Goal: Transaction & Acquisition: Purchase product/service

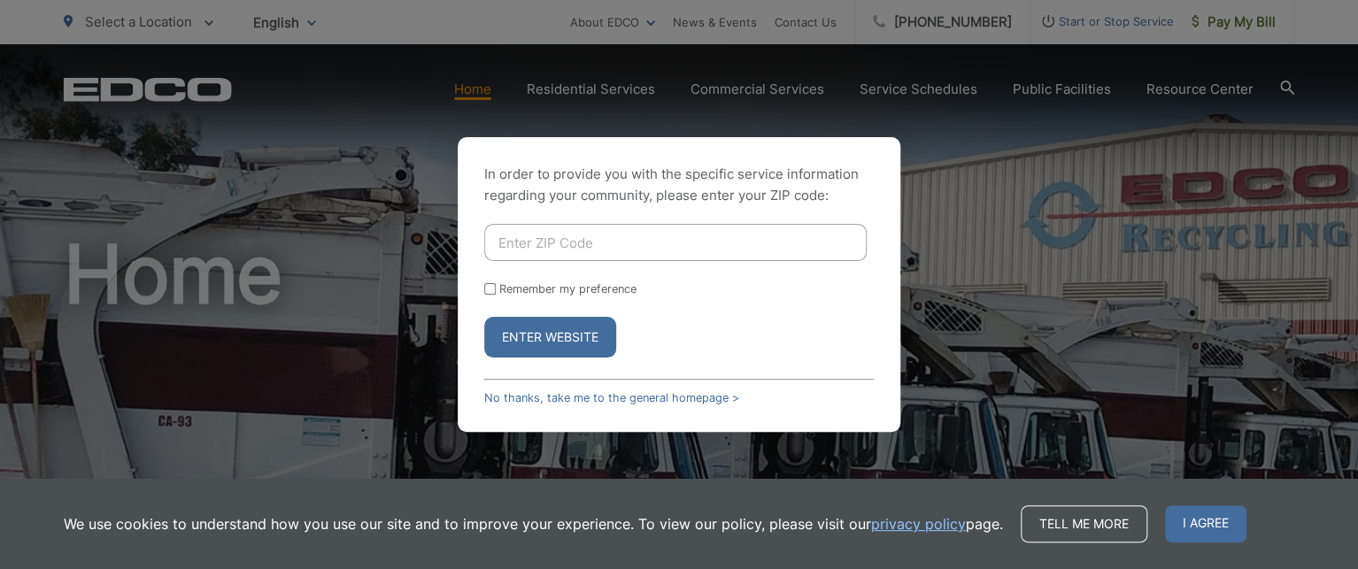
click at [601, 251] on input "Enter ZIP Code" at bounding box center [675, 242] width 383 height 37
type input "92040"
click at [484, 317] on button "Enter Website" at bounding box center [550, 337] width 132 height 41
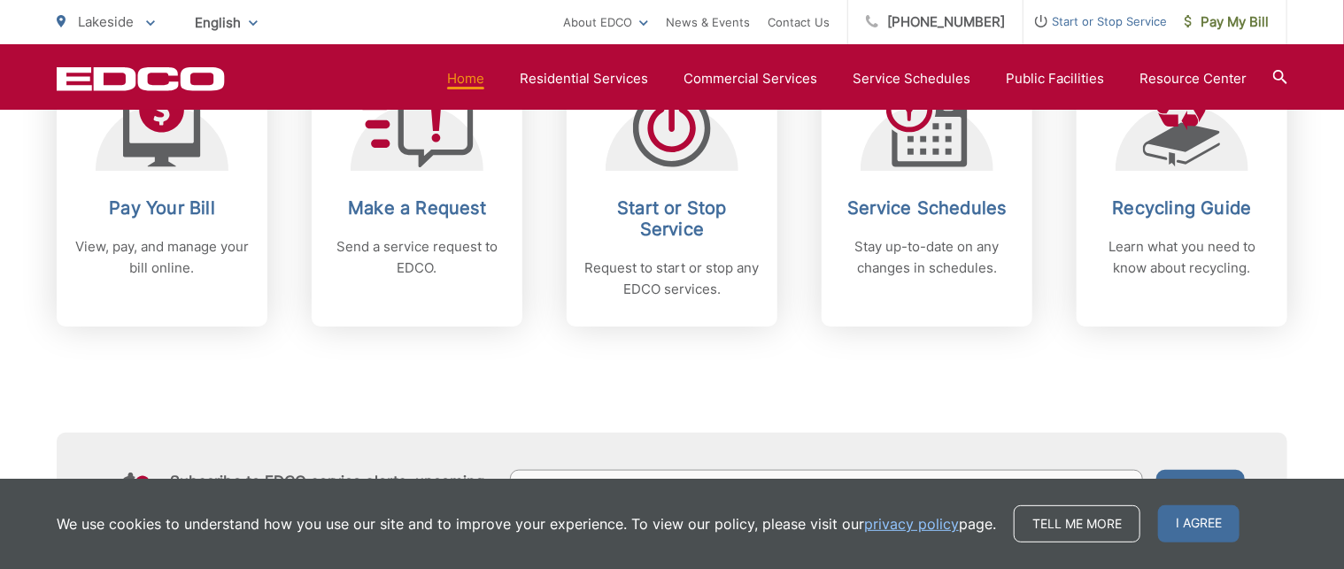
scroll to position [825, 0]
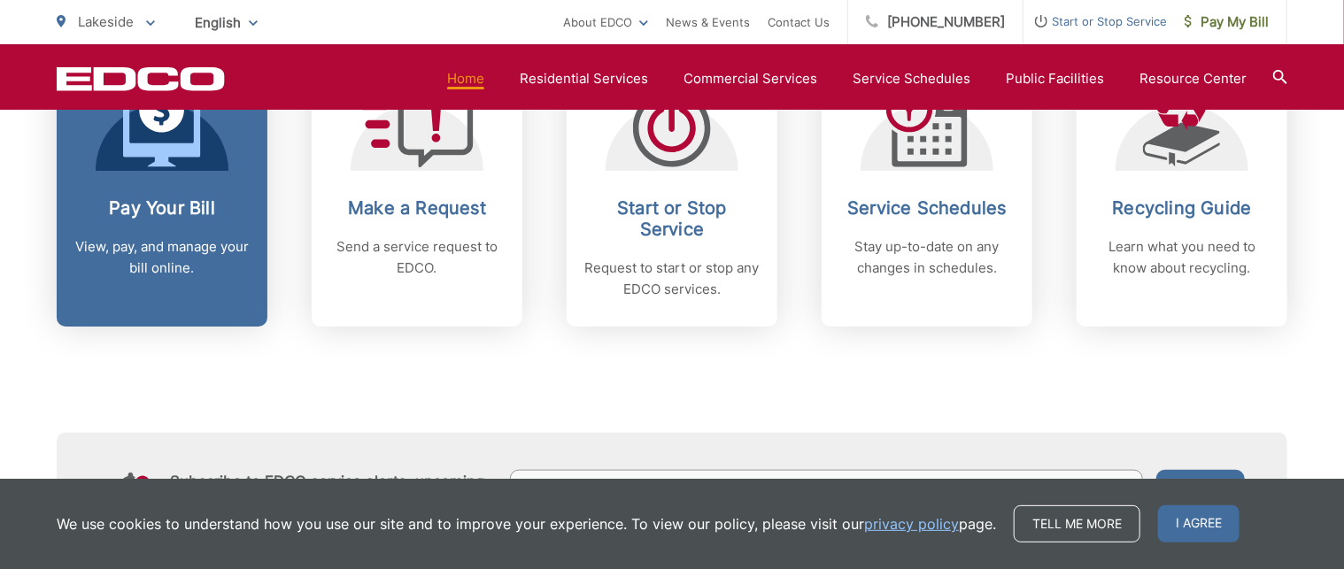
click at [159, 235] on div "Pay Your Bill View, pay, and manage your bill online." at bounding box center [161, 237] width 175 height 81
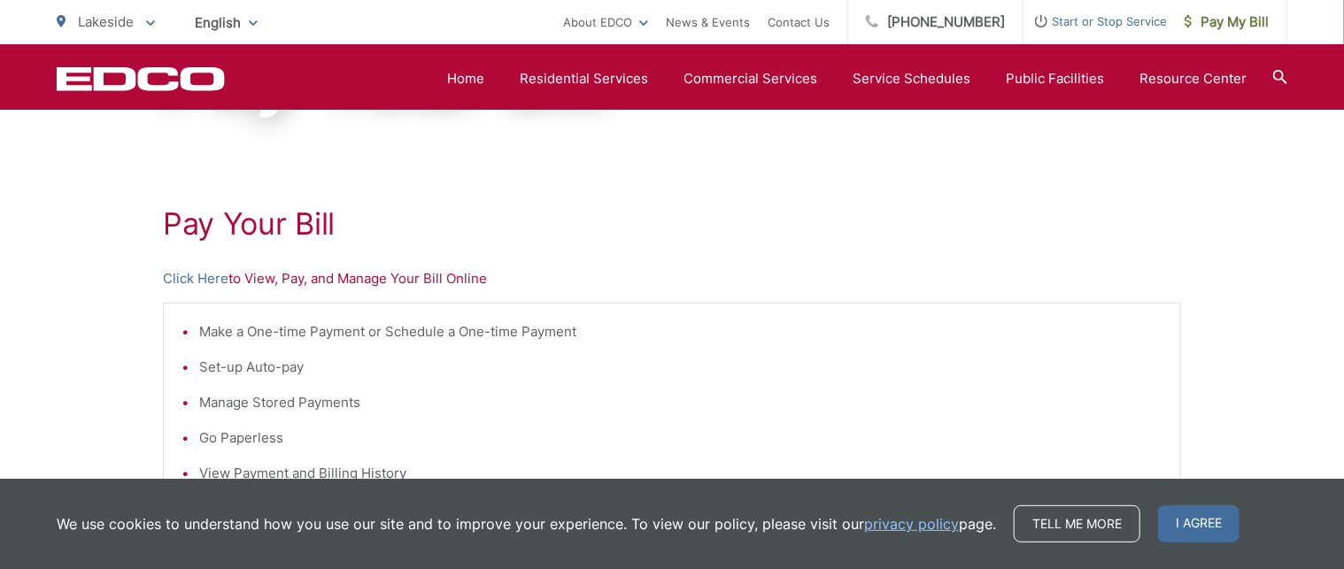
scroll to position [255, 0]
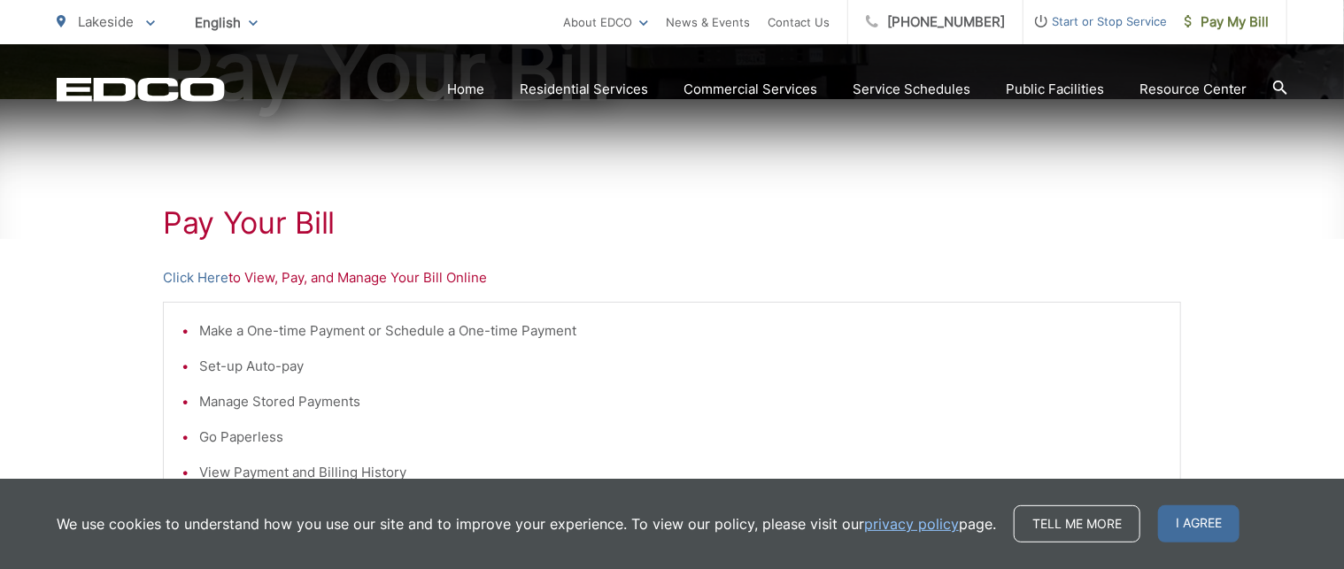
click at [358, 275] on p "Click Here to View, Pay, and Manage Your Bill Online" at bounding box center [672, 277] width 1018 height 21
click at [209, 273] on link "Click Here" at bounding box center [196, 277] width 66 height 21
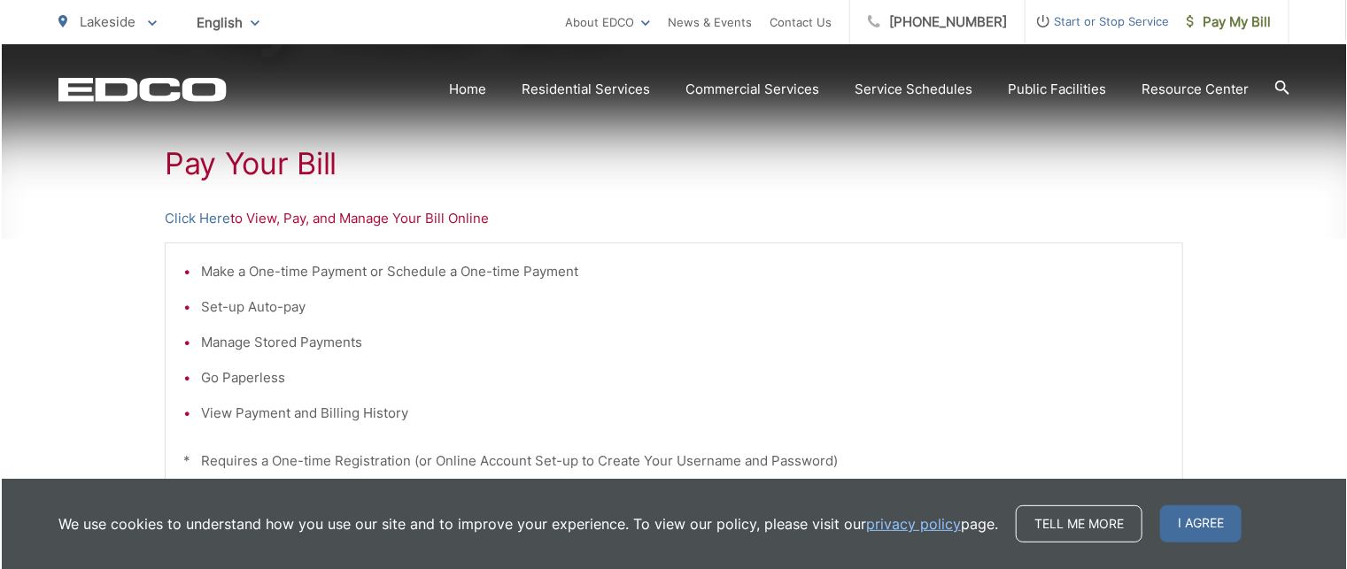
scroll to position [312, 0]
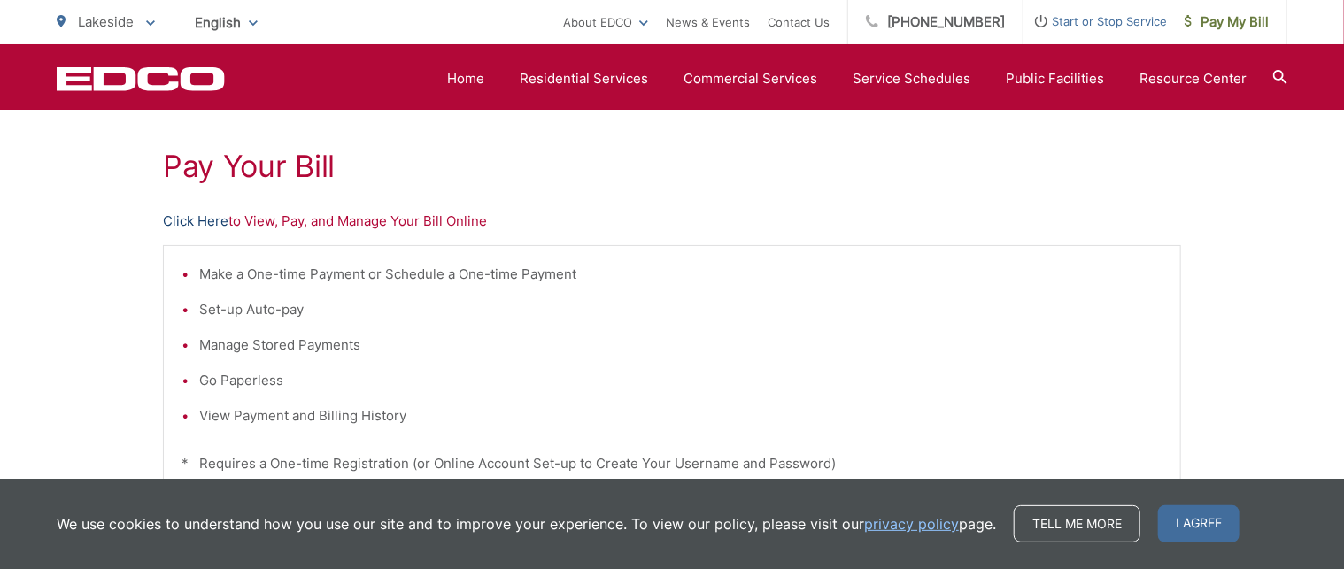
click at [191, 219] on link "Click Here" at bounding box center [196, 221] width 66 height 21
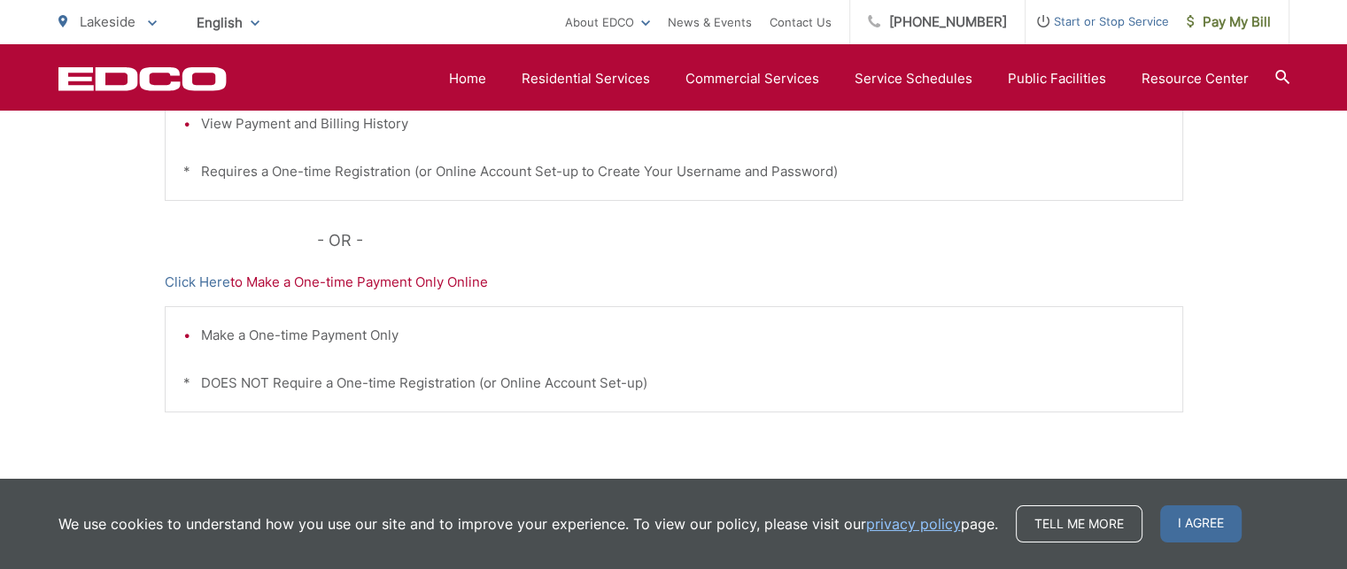
scroll to position [608, 0]
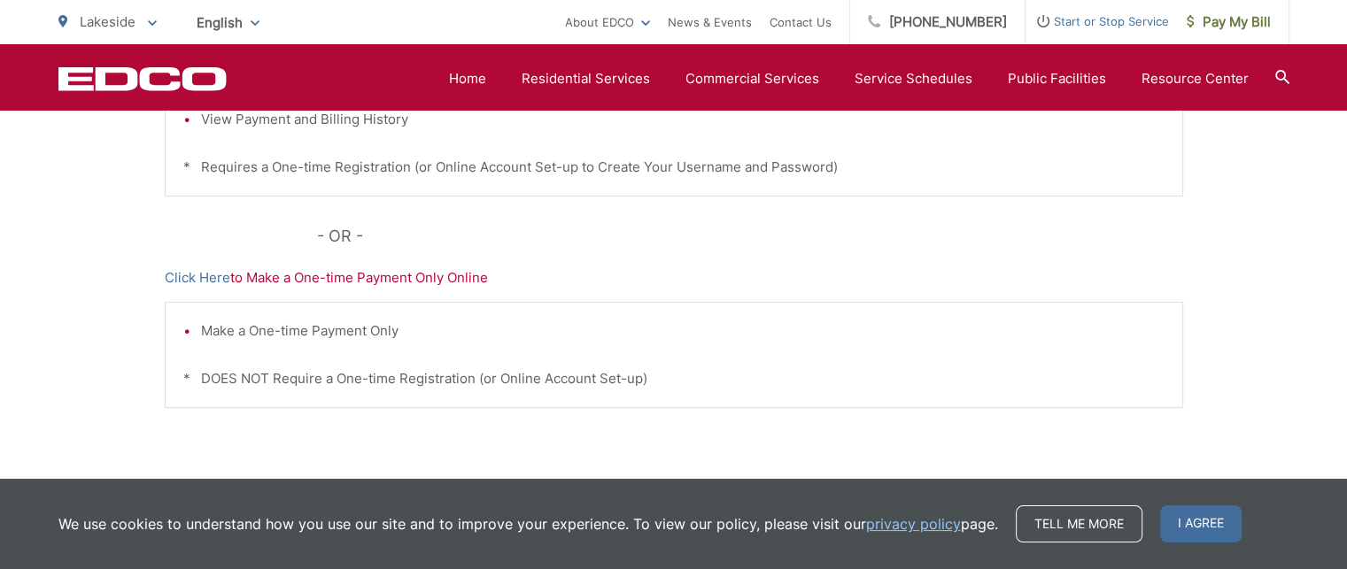
click at [520, 336] on li "Make a One-time Payment Only" at bounding box center [682, 331] width 963 height 21
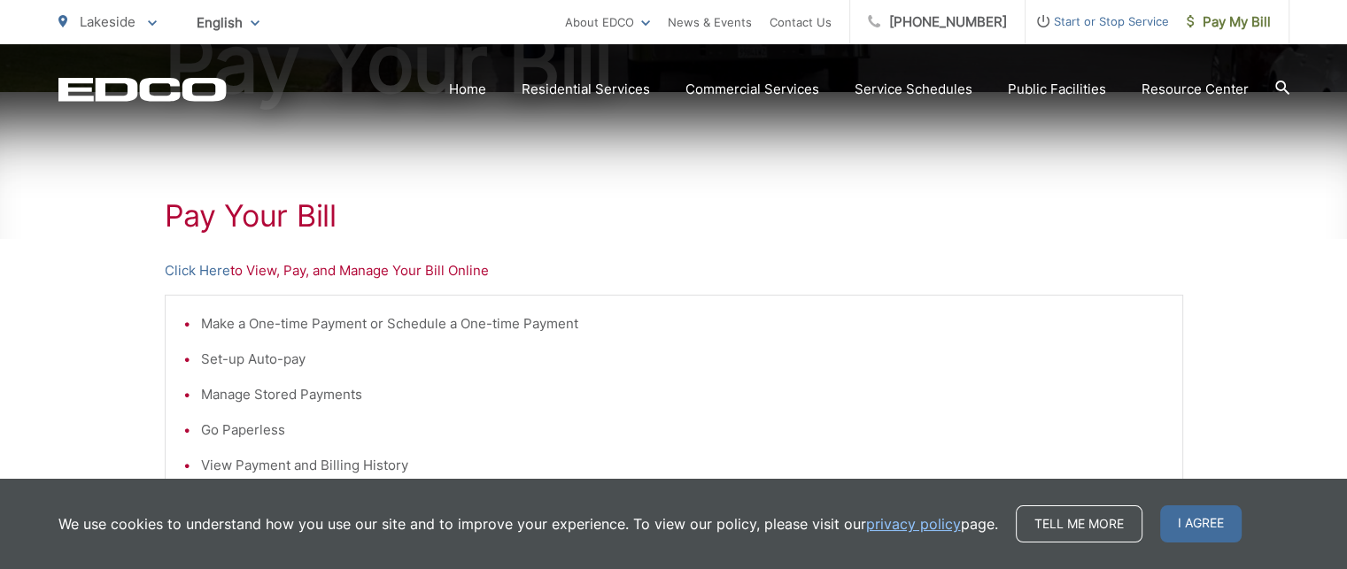
scroll to position [264, 0]
click at [197, 271] on link "Click Here" at bounding box center [198, 269] width 66 height 21
